Goal: Task Accomplishment & Management: Use online tool/utility

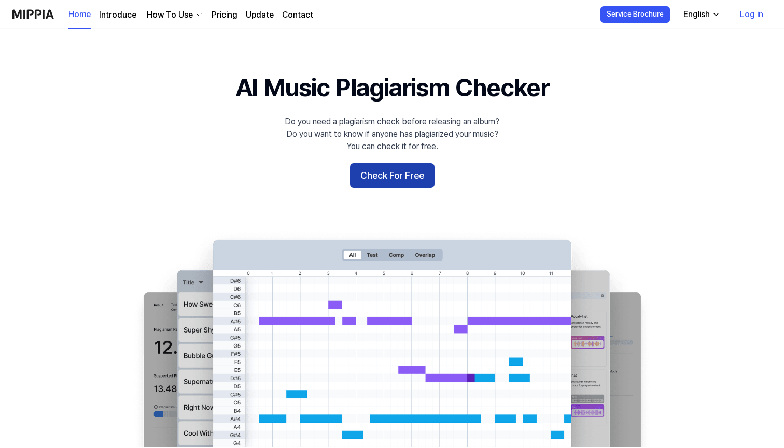
click at [391, 184] on button "Check For Free" at bounding box center [392, 175] width 84 height 25
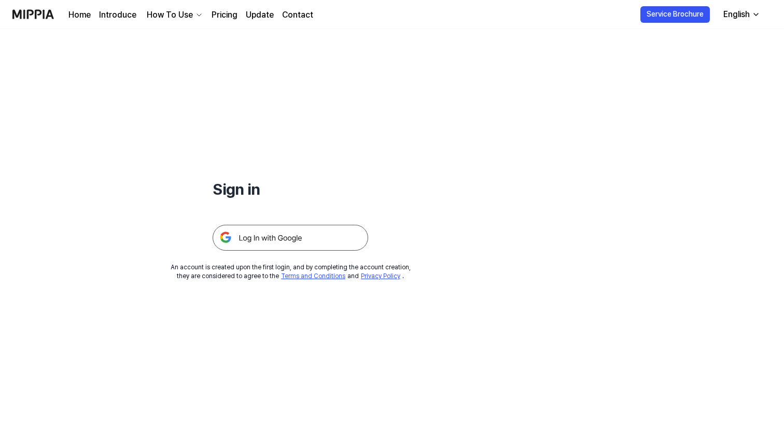
click at [336, 242] on img at bounding box center [289, 238] width 155 height 26
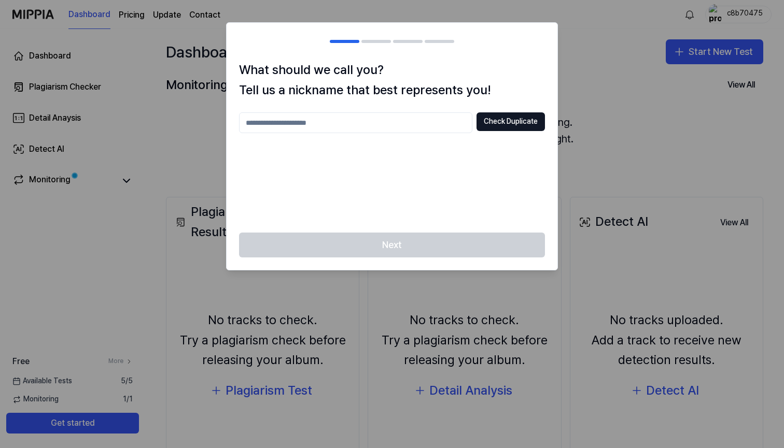
click at [570, 54] on div at bounding box center [392, 224] width 784 height 448
click at [432, 123] on input "text" at bounding box center [355, 122] width 233 height 21
type input "*"
type input "***"
click at [489, 184] on div "*** Check Duplicate" at bounding box center [392, 166] width 306 height 108
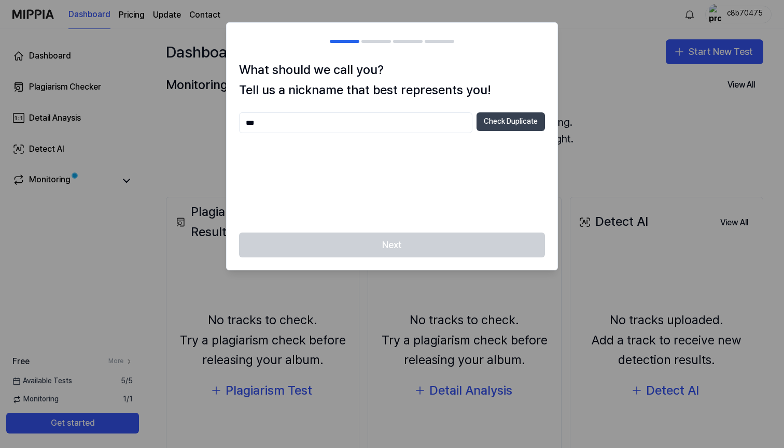
click at [487, 129] on button "Check Duplicate" at bounding box center [510, 121] width 68 height 19
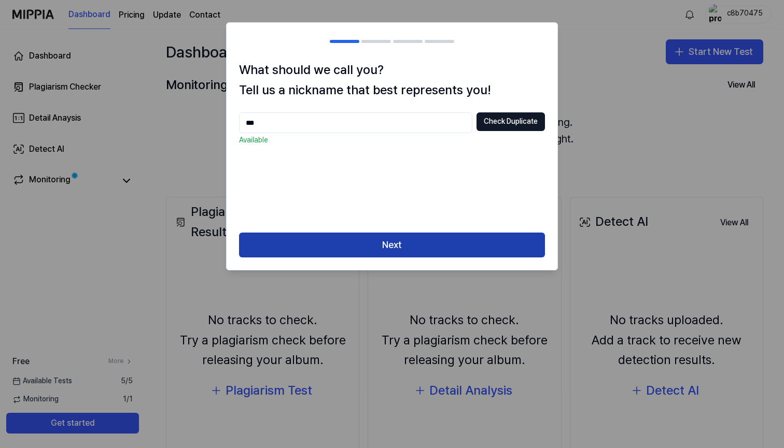
click at [452, 250] on button "Next" at bounding box center [392, 245] width 306 height 25
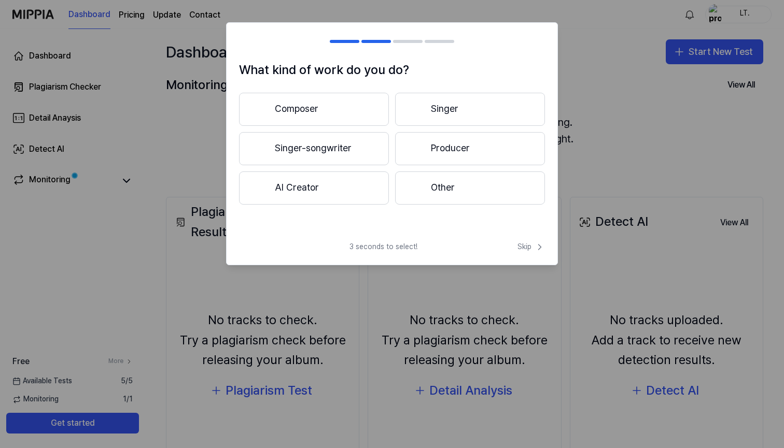
click at [370, 157] on button "Singer-songwriter" at bounding box center [314, 148] width 150 height 33
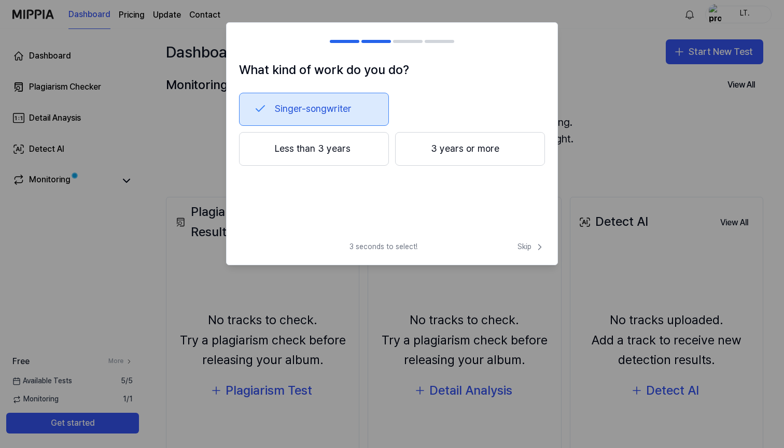
click at [522, 240] on div "What kind of work do you do? Singer-songwriter Less than 3 years 3 years or mor…" at bounding box center [392, 143] width 332 height 243
click at [527, 248] on span "Skip" at bounding box center [530, 247] width 27 height 10
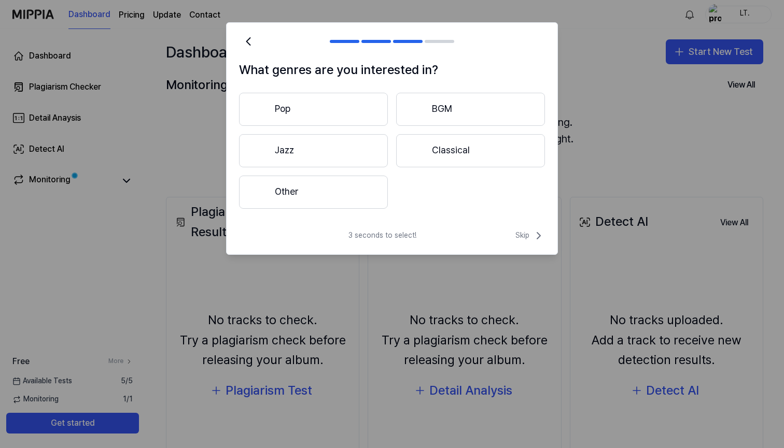
click at [314, 126] on div "Pop BGM Jazz Classical Other" at bounding box center [392, 151] width 306 height 116
click at [314, 115] on button "Pop" at bounding box center [313, 109] width 149 height 33
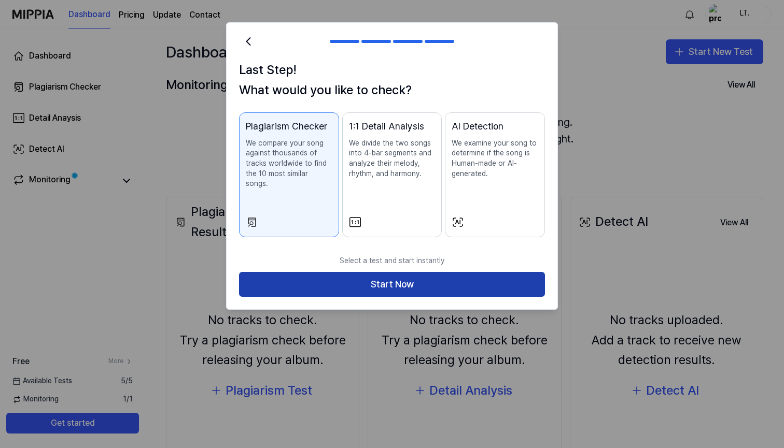
click at [515, 272] on button "Start Now" at bounding box center [392, 284] width 306 height 25
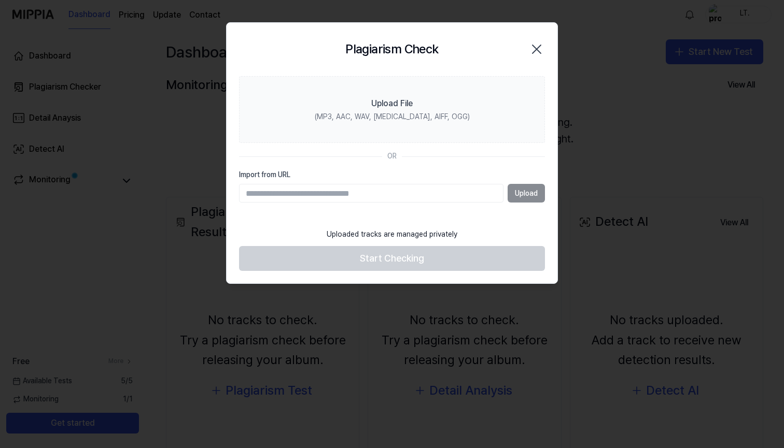
paste input "**********"
type input "**********"
click at [529, 196] on button "Upload" at bounding box center [525, 193] width 37 height 19
paste input "**********"
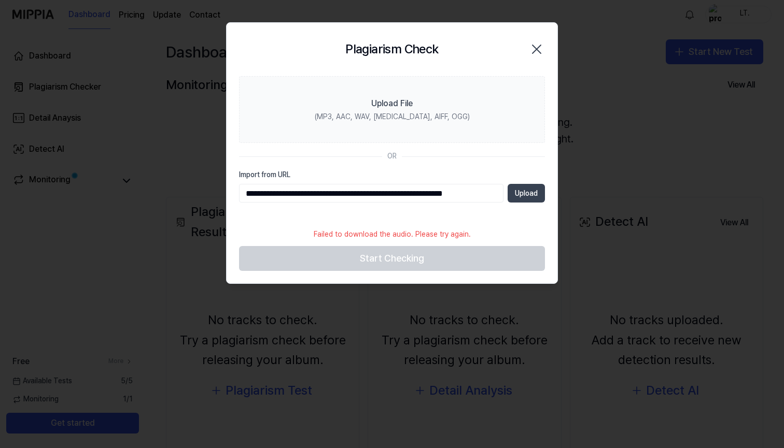
type input "**********"
click at [532, 192] on button "Upload" at bounding box center [525, 193] width 37 height 19
paste input "**********"
type input "**********"
click at [526, 188] on button "Upload" at bounding box center [525, 193] width 37 height 19
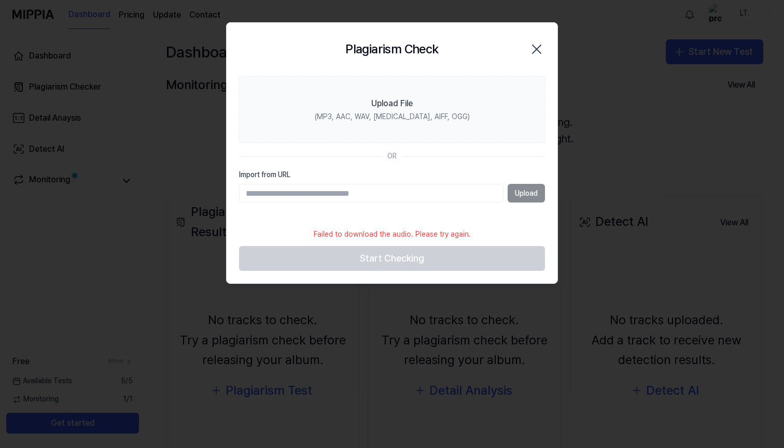
paste input "**********"
type input "**********"
click at [514, 200] on button "Upload" at bounding box center [525, 193] width 37 height 19
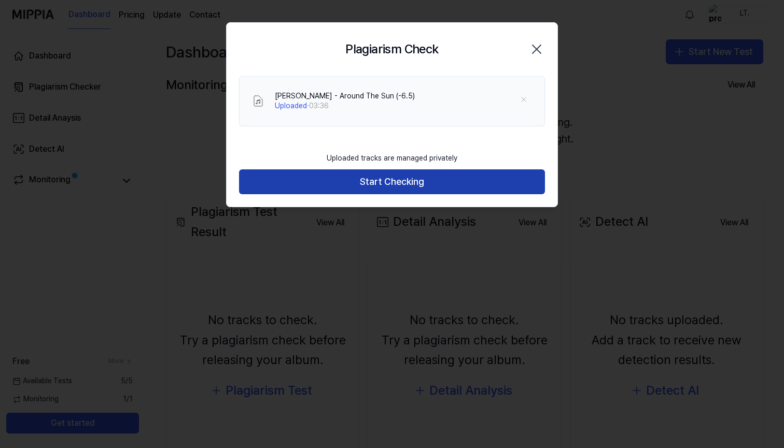
click at [443, 185] on button "Start Checking" at bounding box center [392, 181] width 306 height 25
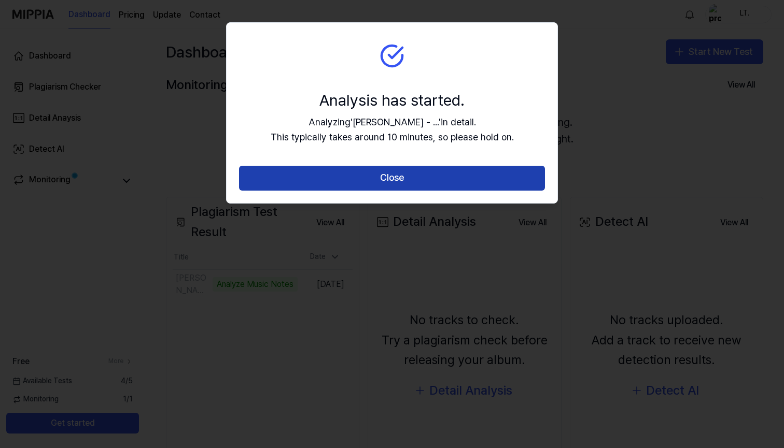
click at [443, 184] on button "Close" at bounding box center [392, 178] width 306 height 25
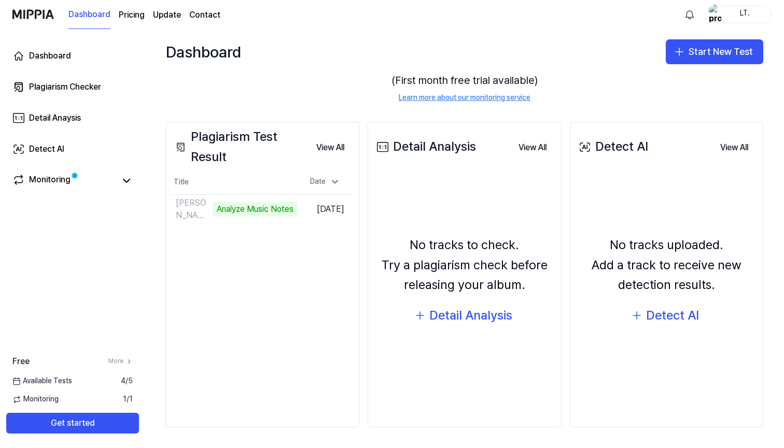
scroll to position [75, 0]
click at [281, 222] on td "Leon T. - Around The Sun (-6.5) 52% Go to Results" at bounding box center [235, 209] width 125 height 29
click at [274, 215] on td "Leon T. - Around The Sun (-6.5) 52% Go to Results" at bounding box center [235, 209] width 125 height 29
click at [262, 217] on button "Go to Results" at bounding box center [269, 210] width 55 height 17
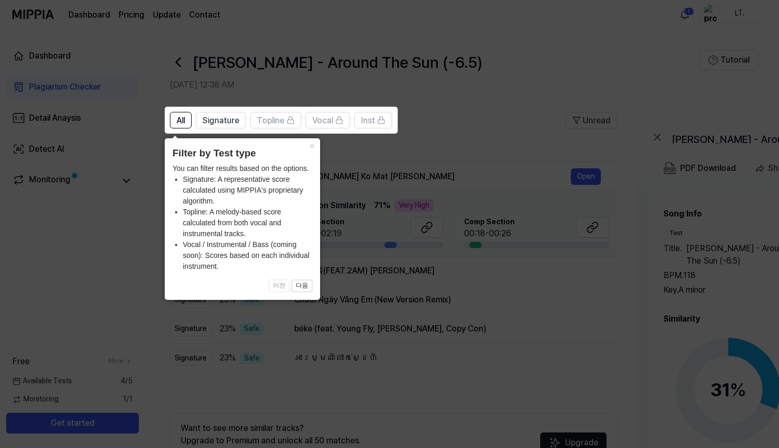
click at [472, 110] on icon at bounding box center [392, 224] width 784 height 448
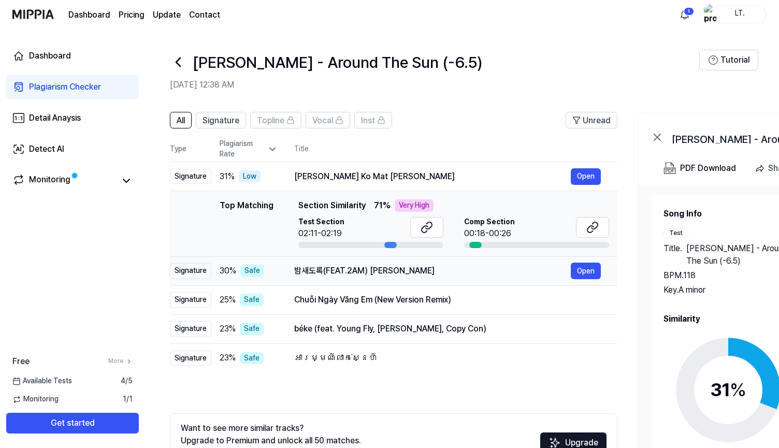
click at [499, 263] on div "밤새도록(FEAT.2AM) 백지영 Open" at bounding box center [447, 271] width 307 height 17
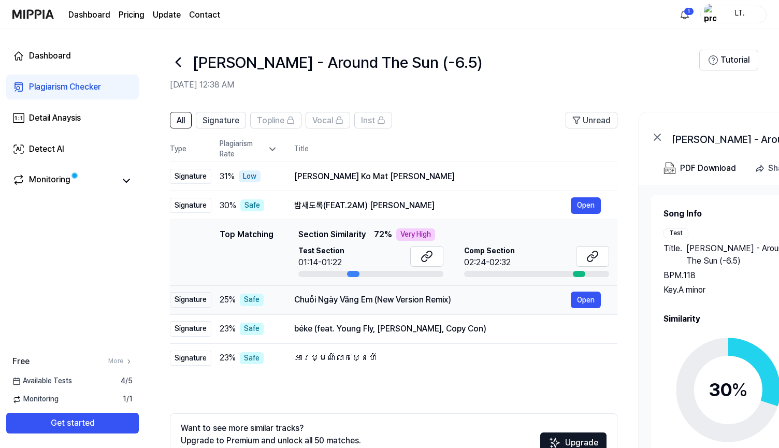
click at [509, 292] on div "Chuỗi Ngày Vắng Em (New Version Remix) Open" at bounding box center [447, 300] width 307 height 17
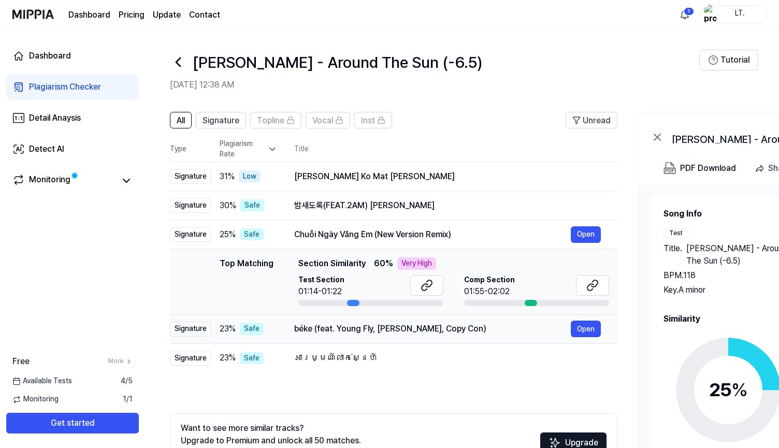
click at [510, 327] on div "béke (feat. Young Fly, Lord Panamo, Copy Con)" at bounding box center [432, 329] width 277 height 12
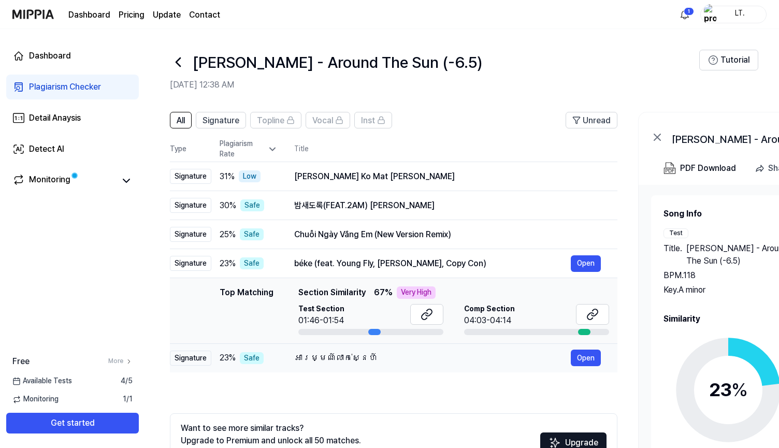
click at [497, 347] on td "អារម្មណ៍លាក់ស្នេហ៍ Open" at bounding box center [448, 358] width 340 height 29
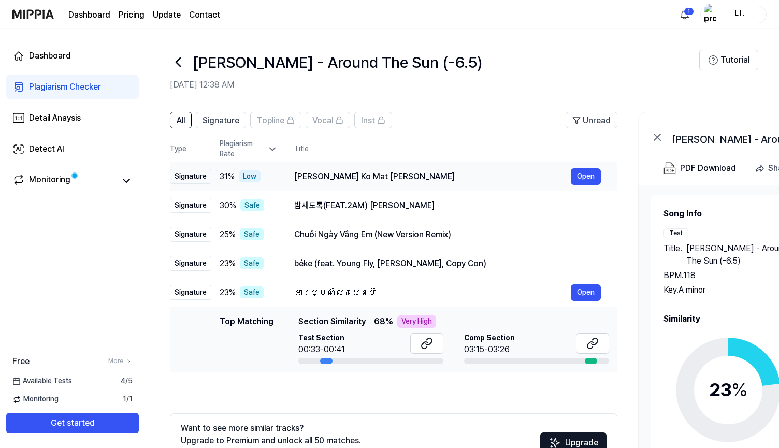
click at [466, 182] on div "Kanha Ghuman Ko Mat Jaaye Charala Meri Gaiya" at bounding box center [432, 177] width 277 height 12
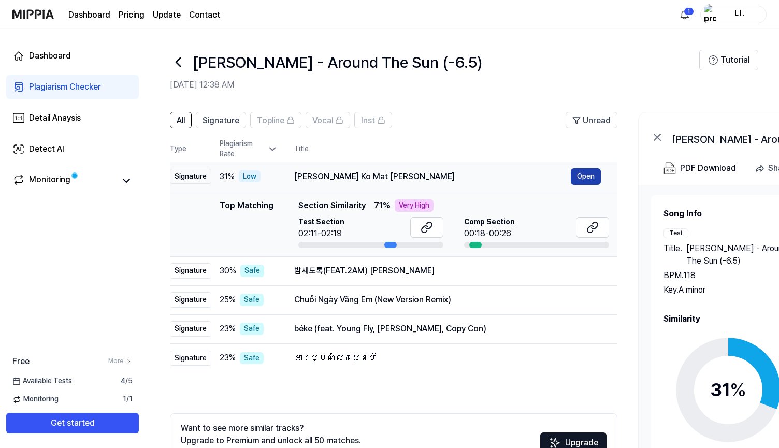
click at [579, 177] on button "Open" at bounding box center [586, 176] width 30 height 17
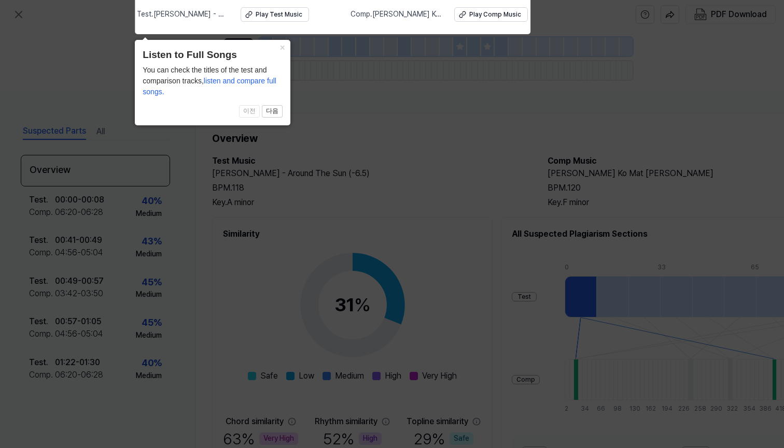
click at [452, 136] on icon at bounding box center [392, 221] width 784 height 453
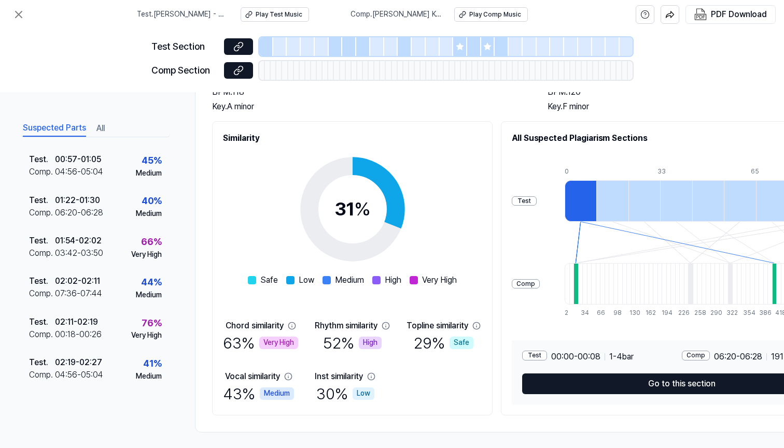
scroll to position [161, 0]
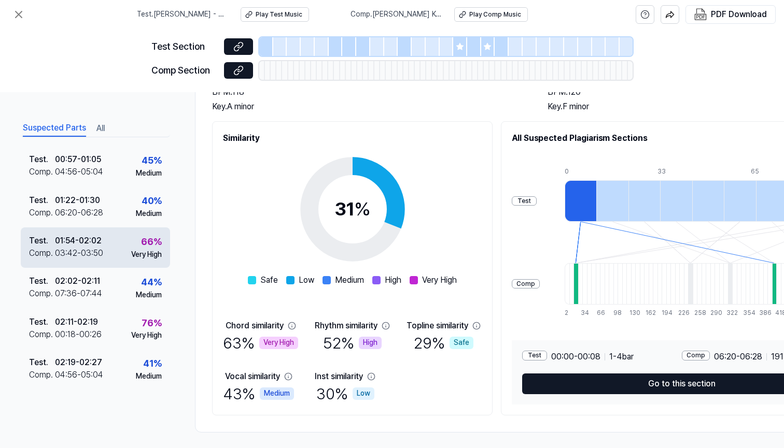
click at [137, 253] on div "Very High" at bounding box center [146, 255] width 31 height 10
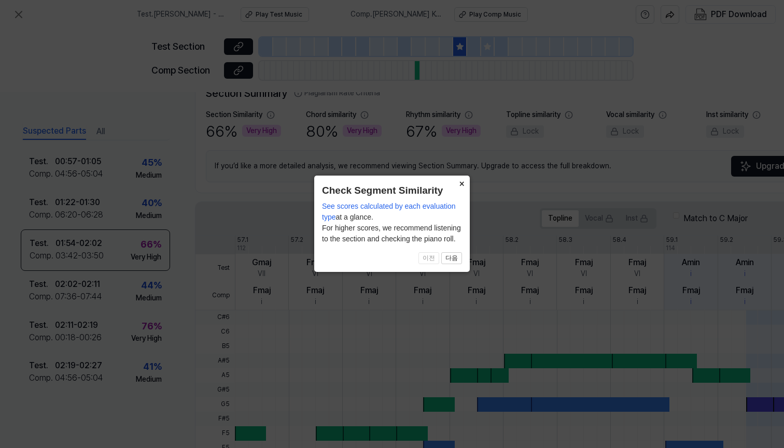
click at [462, 183] on button "×" at bounding box center [461, 183] width 17 height 15
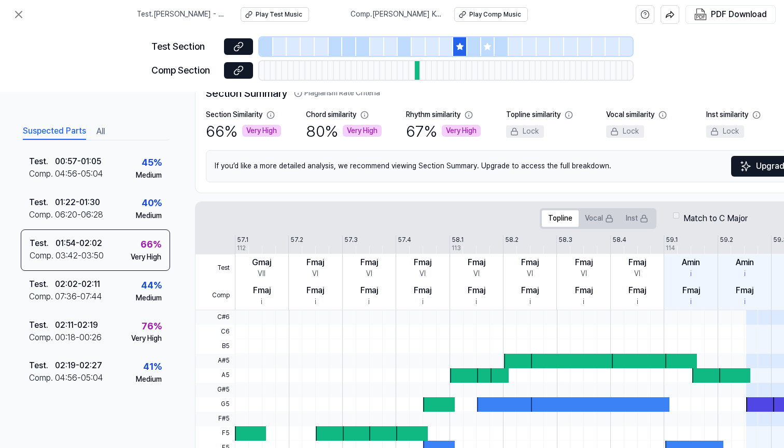
click at [402, 347] on div at bounding box center [663, 346] width 856 height 15
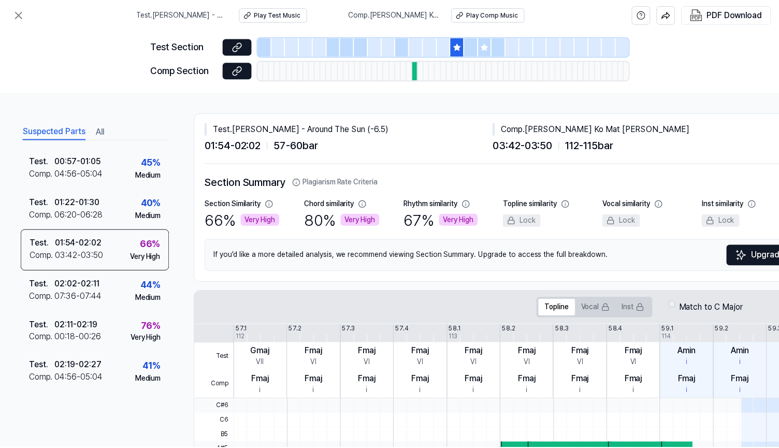
scroll to position [0, 0]
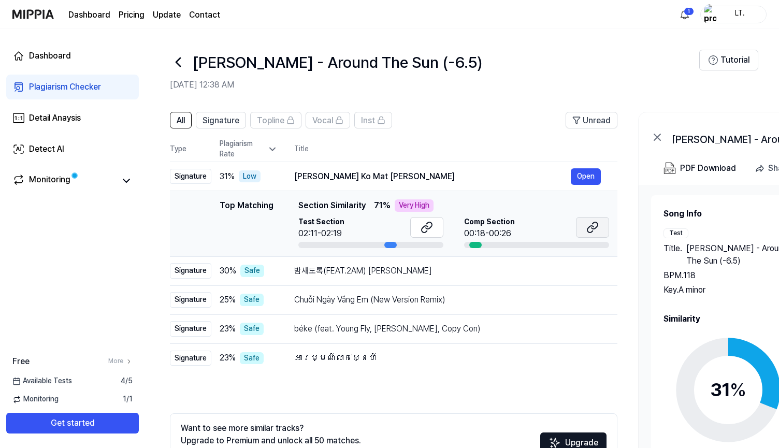
click at [592, 233] on icon at bounding box center [593, 227] width 12 height 12
click at [427, 226] on icon at bounding box center [425, 229] width 6 height 7
click at [387, 268] on div "밤새도록(FEAT.2AM) 백지영" at bounding box center [432, 271] width 277 height 12
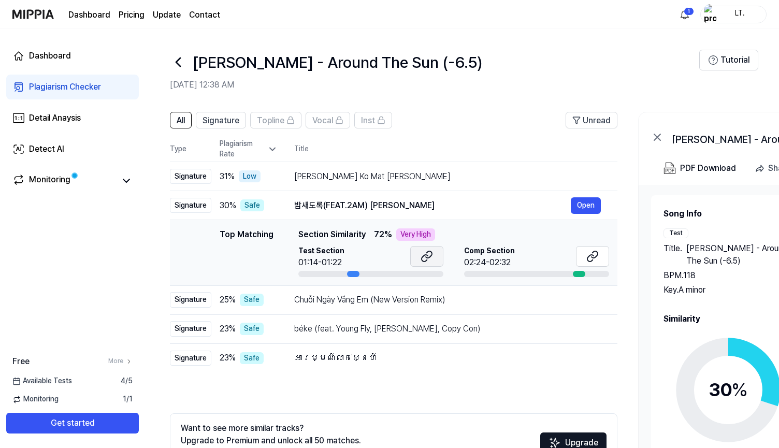
click at [430, 260] on icon at bounding box center [427, 256] width 12 height 12
click at [585, 254] on button at bounding box center [592, 256] width 33 height 21
click at [402, 299] on div "Chuỗi Ngày Vắng Em (New Version Remix)" at bounding box center [432, 300] width 277 height 12
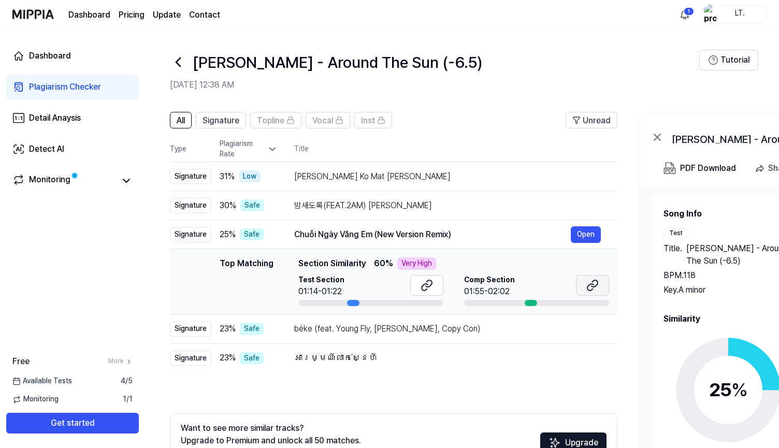
click at [586, 290] on button at bounding box center [592, 285] width 33 height 21
click at [442, 329] on div "béke (feat. Young Fly, Lord Panamo, Copy Con)" at bounding box center [432, 329] width 277 height 12
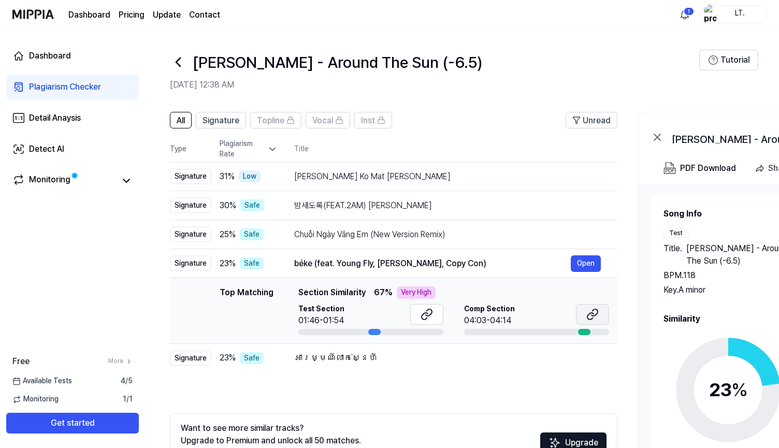
click at [584, 315] on button at bounding box center [592, 314] width 33 height 21
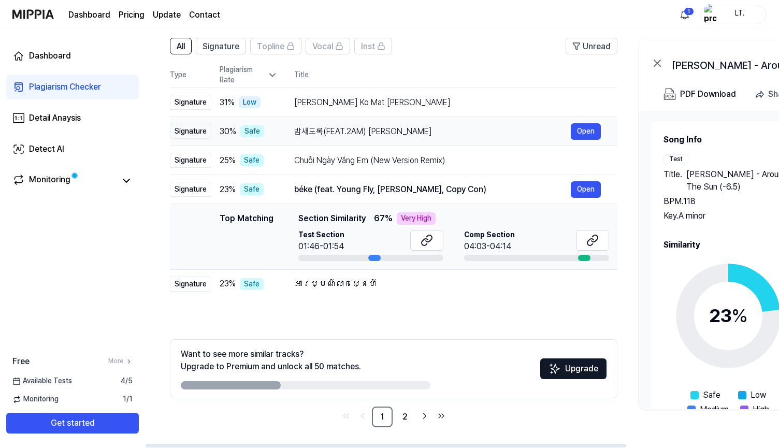
scroll to position [74, 0]
click at [399, 414] on link "2" at bounding box center [405, 417] width 21 height 21
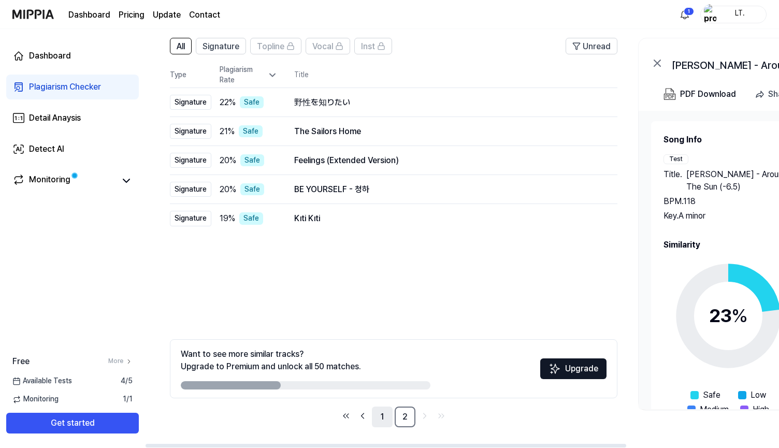
click at [386, 417] on link "1" at bounding box center [382, 417] width 21 height 21
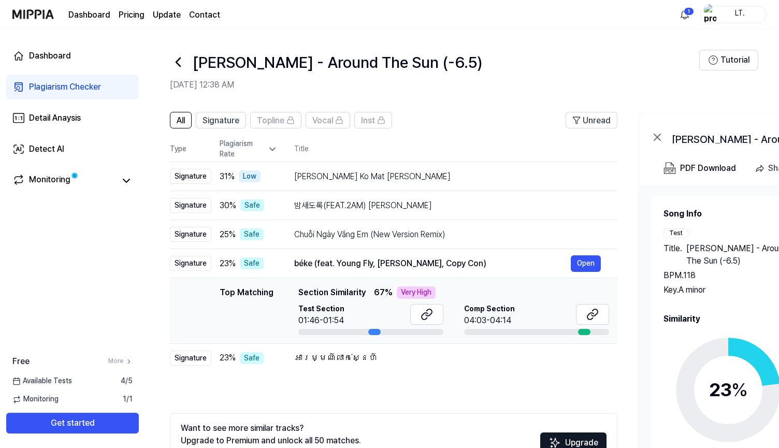
click at [181, 60] on icon at bounding box center [178, 62] width 17 height 17
click at [169, 65] on header "Leon T. - Around The Sun (-6.5) Sep 18, 2025 at 12:38 AM Tutorial" at bounding box center [462, 65] width 634 height 73
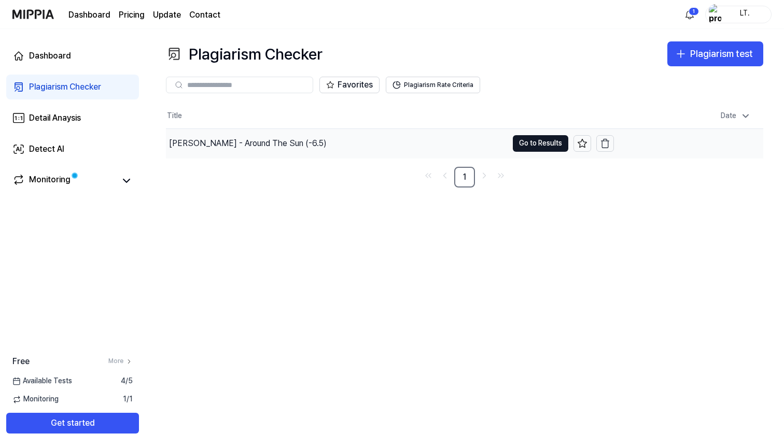
click at [204, 146] on div "Leon T. - Around The Sun (-6.5)" at bounding box center [248, 143] width 158 height 12
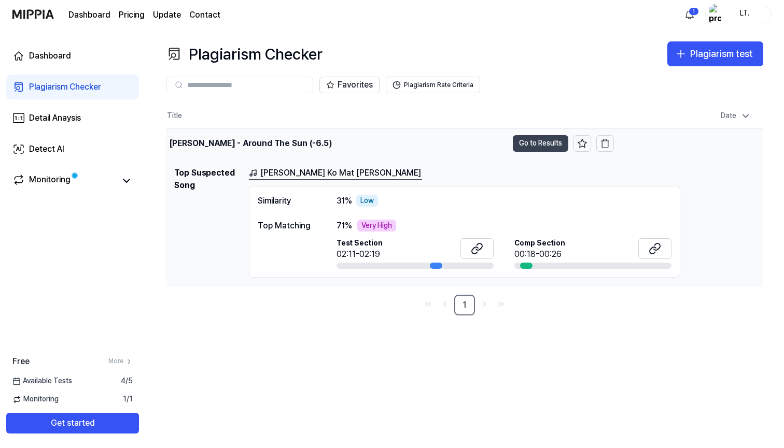
click at [536, 151] on button "Go to Results" at bounding box center [540, 143] width 55 height 17
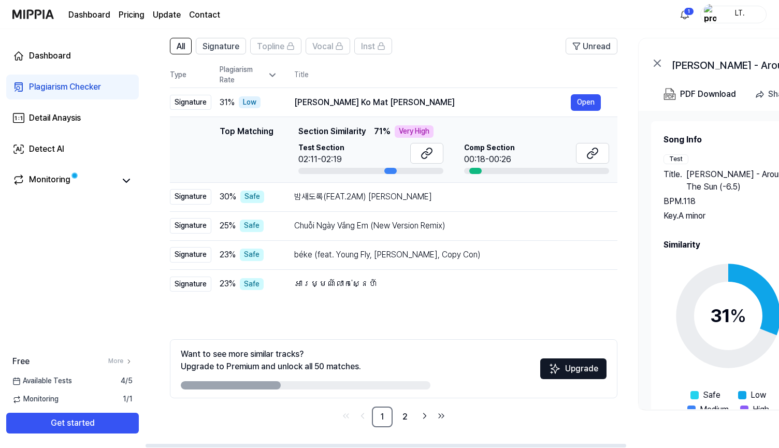
scroll to position [74, 0]
click at [403, 418] on link "2" at bounding box center [405, 417] width 21 height 21
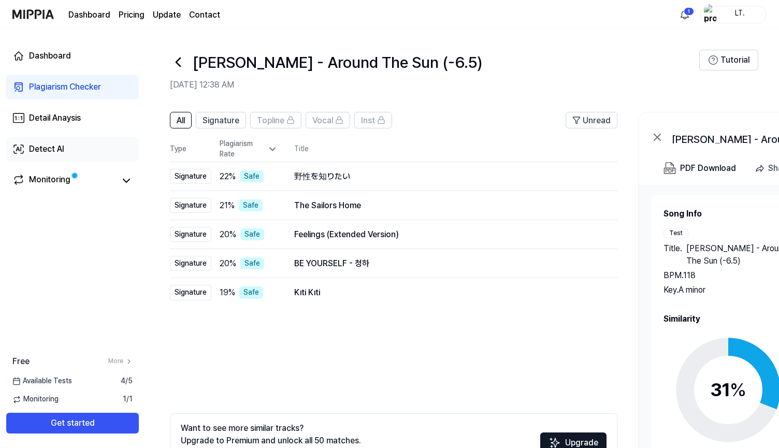
click at [76, 151] on link "Detect AI" at bounding box center [72, 149] width 133 height 25
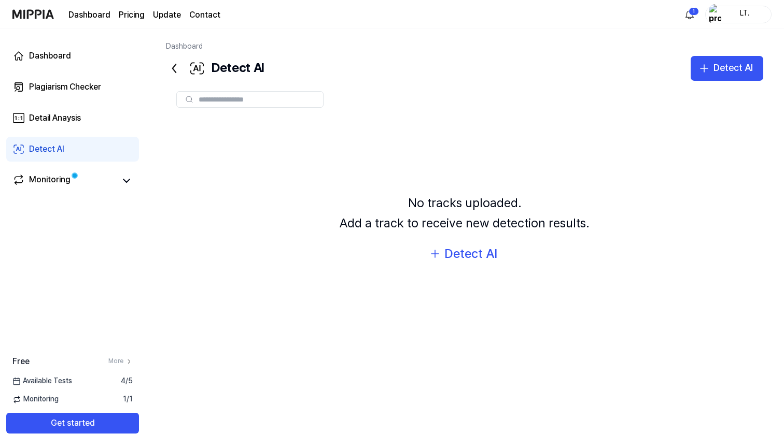
click at [49, 149] on div "Detect AI" at bounding box center [46, 149] width 35 height 12
click at [467, 254] on div "Detect AI" at bounding box center [470, 254] width 53 height 20
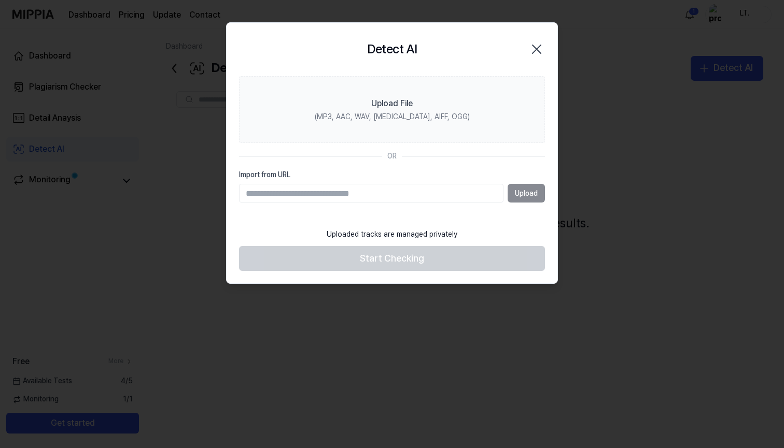
paste input "**********"
type input "**********"
click at [527, 192] on button "Upload" at bounding box center [525, 193] width 37 height 19
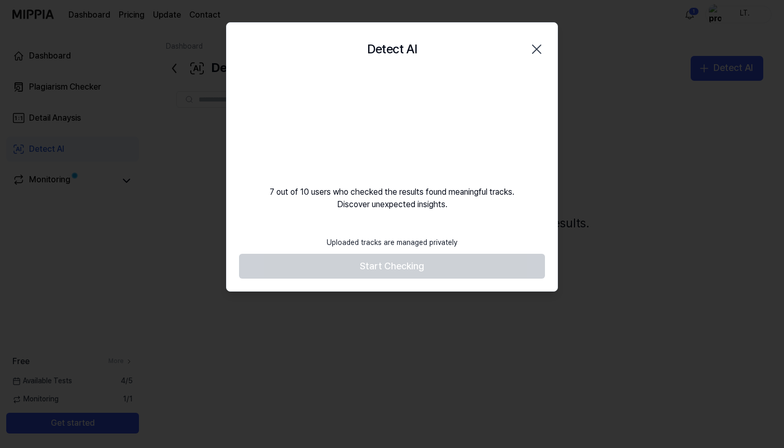
click at [390, 5] on div at bounding box center [392, 224] width 784 height 448
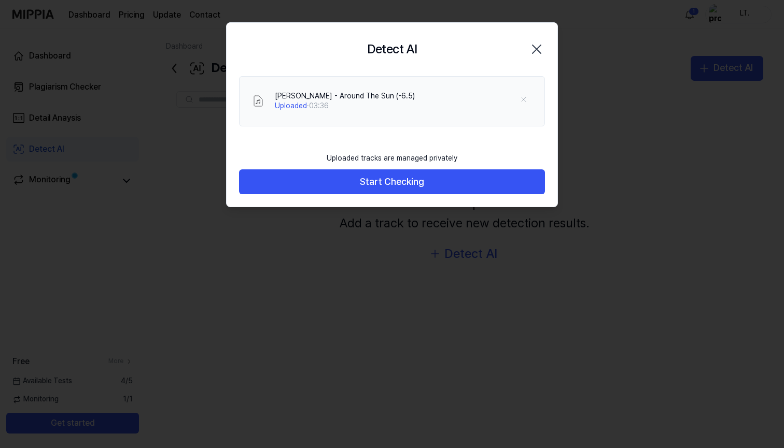
click at [389, 1] on div at bounding box center [392, 224] width 784 height 448
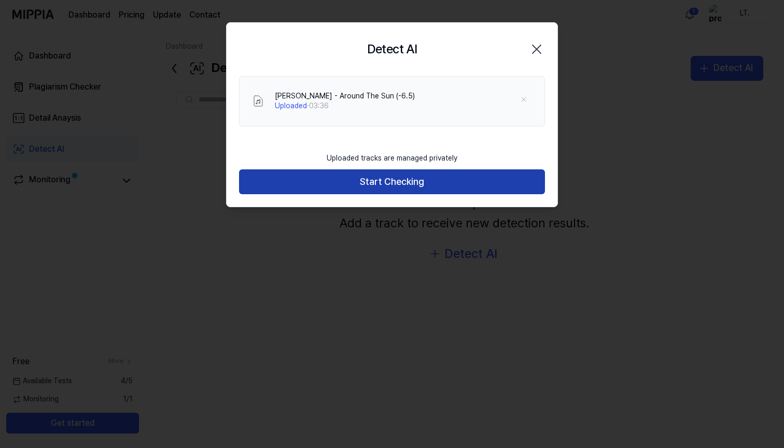
click at [416, 179] on button "Start Checking" at bounding box center [392, 181] width 306 height 25
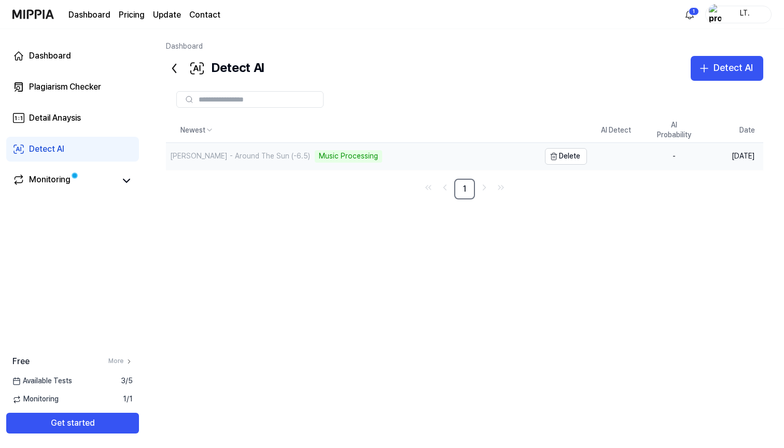
click at [315, 157] on div "Music Processing" at bounding box center [348, 156] width 67 height 12
click at [313, 157] on div "Leon T. - Around The Sun (-6.5)" at bounding box center [353, 157] width 374 height 29
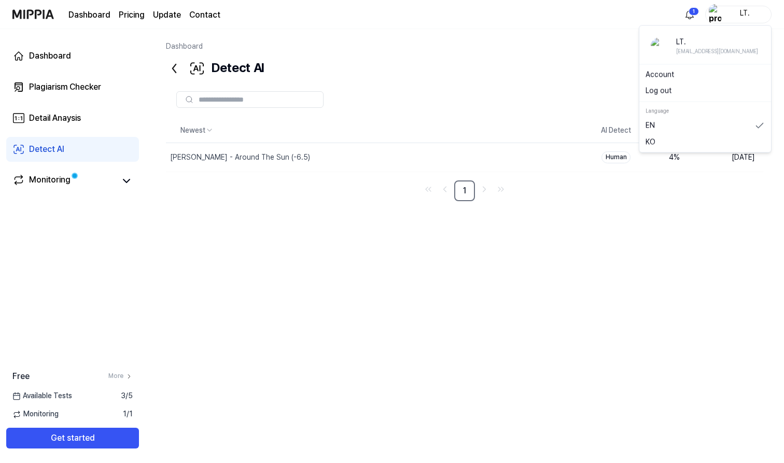
click at [745, 20] on div "LT." at bounding box center [738, 15] width 66 height 18
click at [669, 73] on link "Account" at bounding box center [704, 74] width 119 height 10
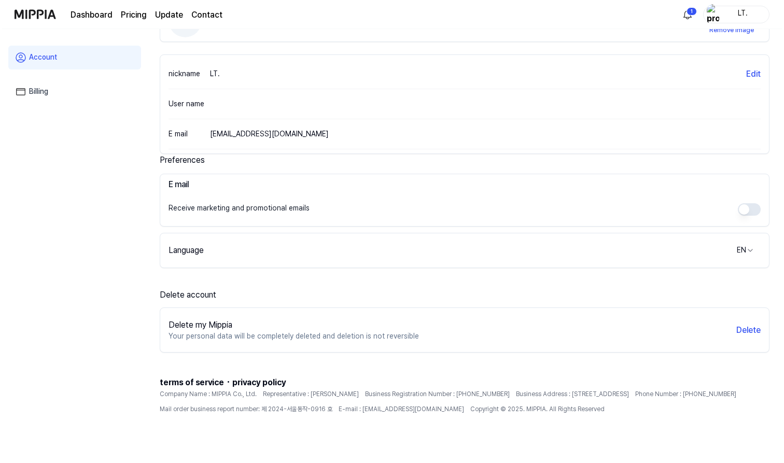
scroll to position [103, 0]
drag, startPoint x: 669, startPoint y: 73, endPoint x: 743, endPoint y: 326, distance: 264.2
click at [743, 326] on button "Delete" at bounding box center [746, 330] width 24 height 12
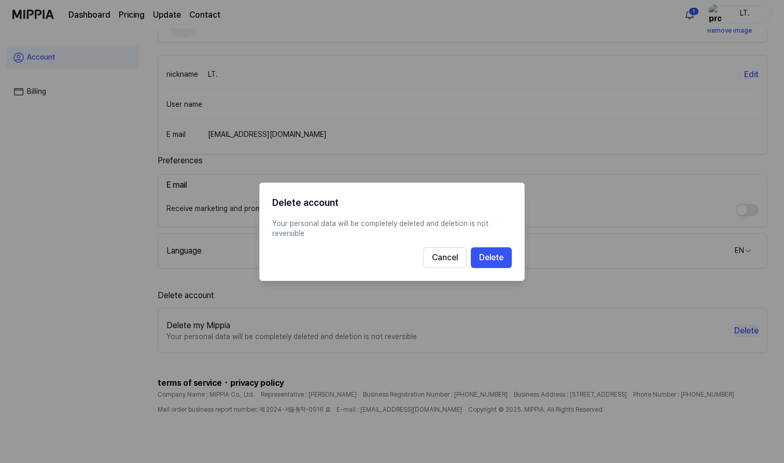
click at [498, 251] on button "Delete" at bounding box center [491, 257] width 41 height 21
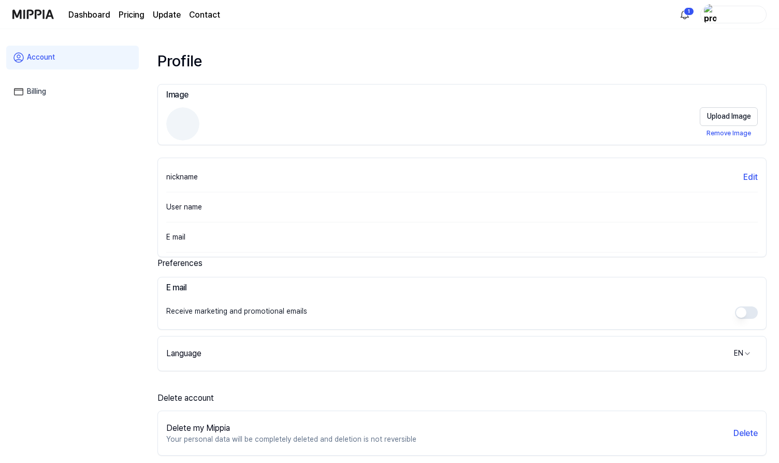
scroll to position [0, 0]
